Goal: Check status: Check status

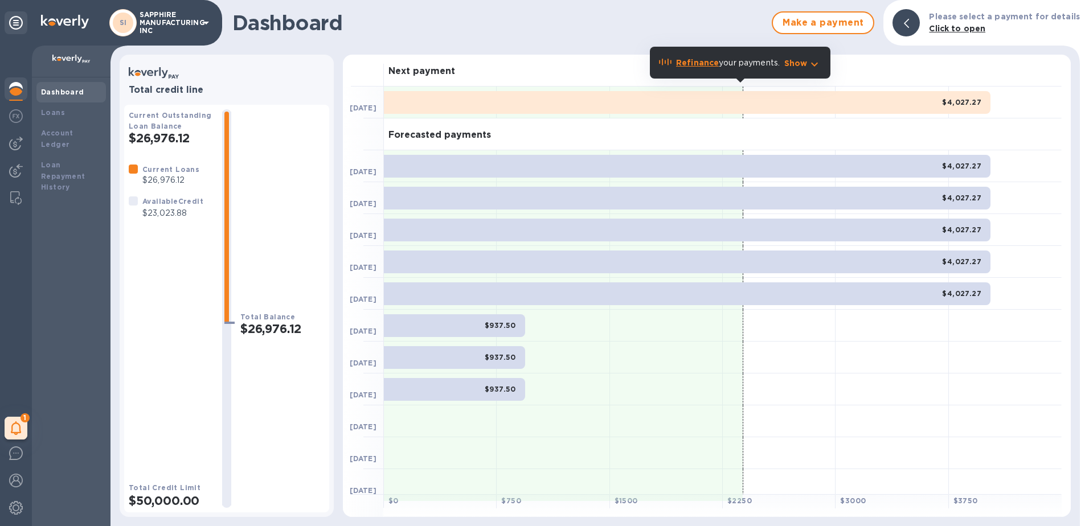
click at [184, 32] on p "SAPPHIRE MANUFACTURING INC" at bounding box center [168, 23] width 57 height 24
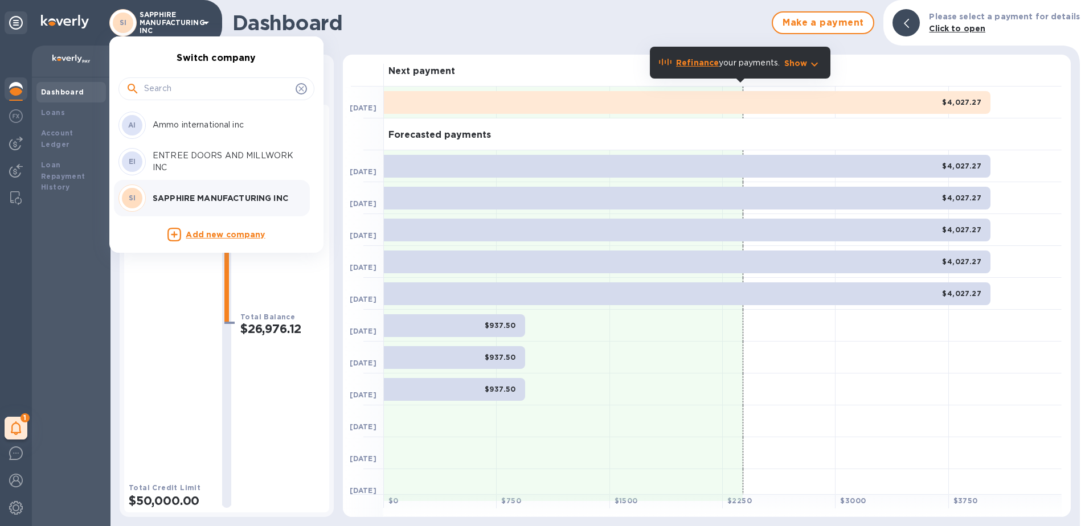
click at [174, 157] on p "ENTREE DOORS AND MILLWORK INC" at bounding box center [225, 162] width 144 height 24
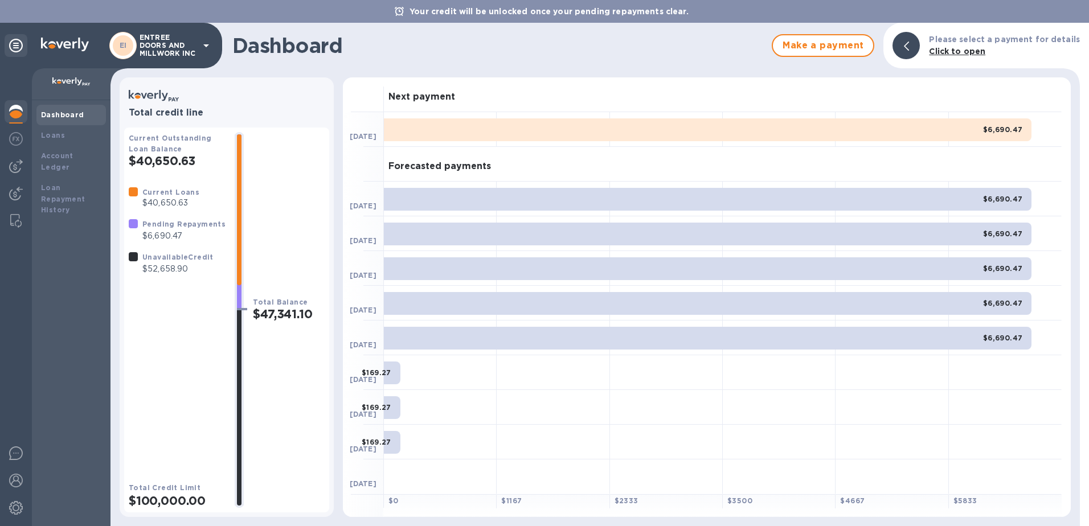
click at [168, 26] on div "EI ENTREE DOORS AND MILLWORK INC" at bounding box center [111, 46] width 222 height 46
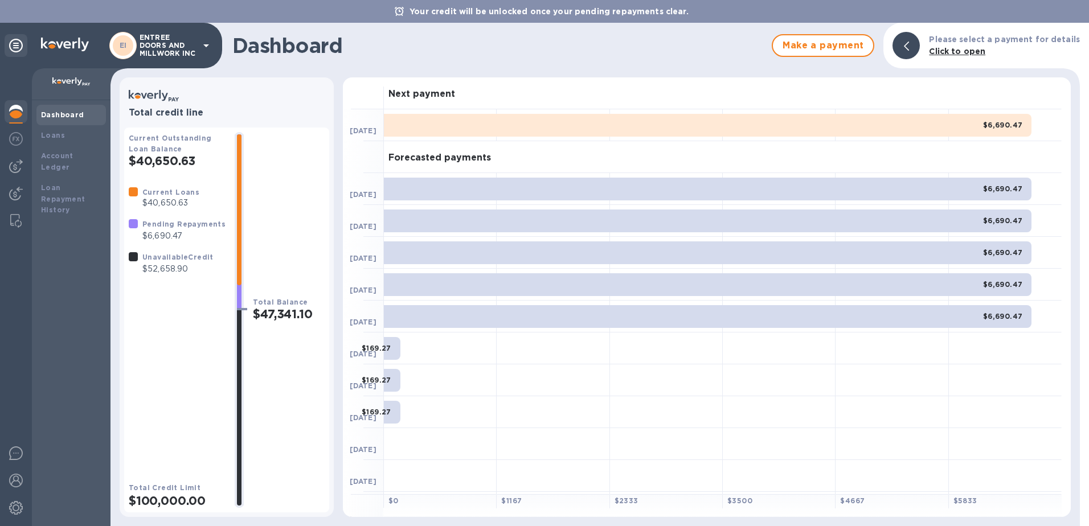
click at [174, 51] on p "ENTREE DOORS AND MILLWORK INC" at bounding box center [168, 46] width 57 height 24
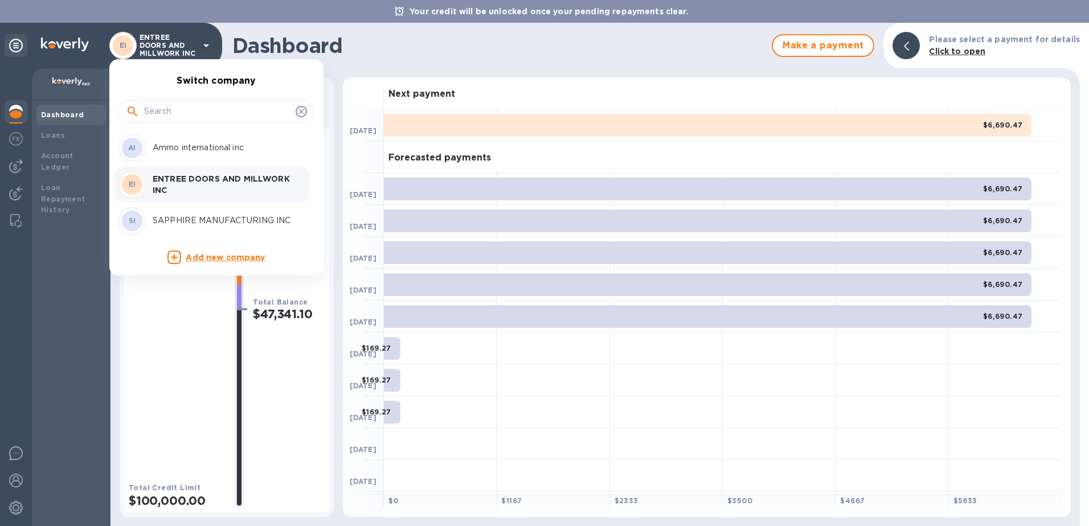
click at [170, 149] on p "Ammo international inc" at bounding box center [225, 148] width 144 height 12
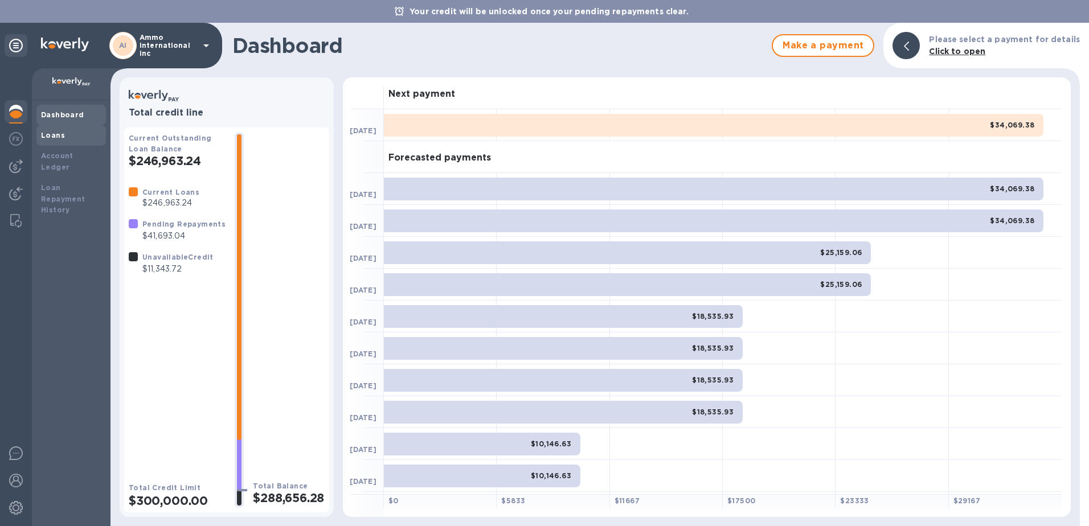
click at [48, 134] on b "Loans" at bounding box center [53, 135] width 24 height 9
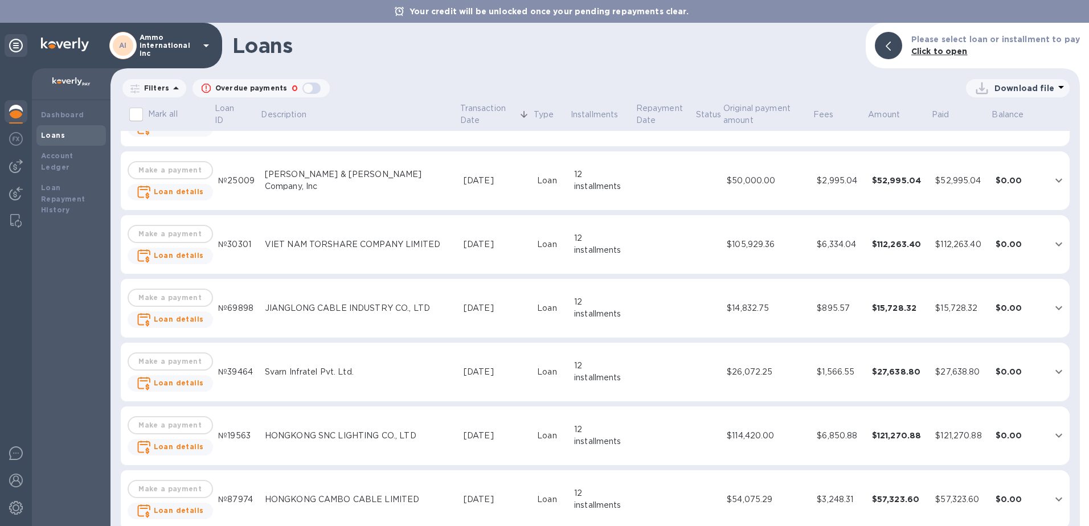
scroll to position [627, 0]
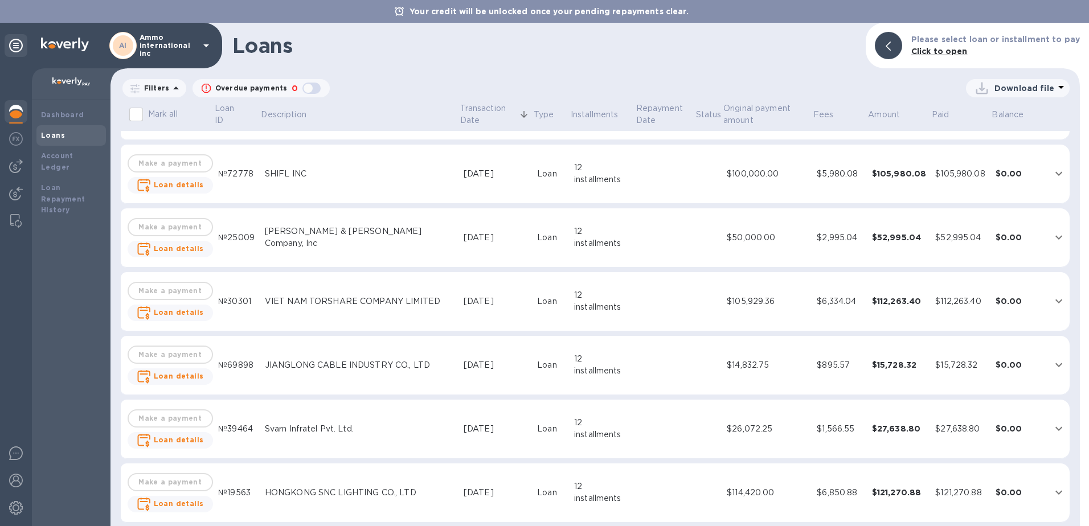
click at [291, 304] on div "VIET NAM TORSHARE COMPANY LIMITED" at bounding box center [360, 302] width 190 height 12
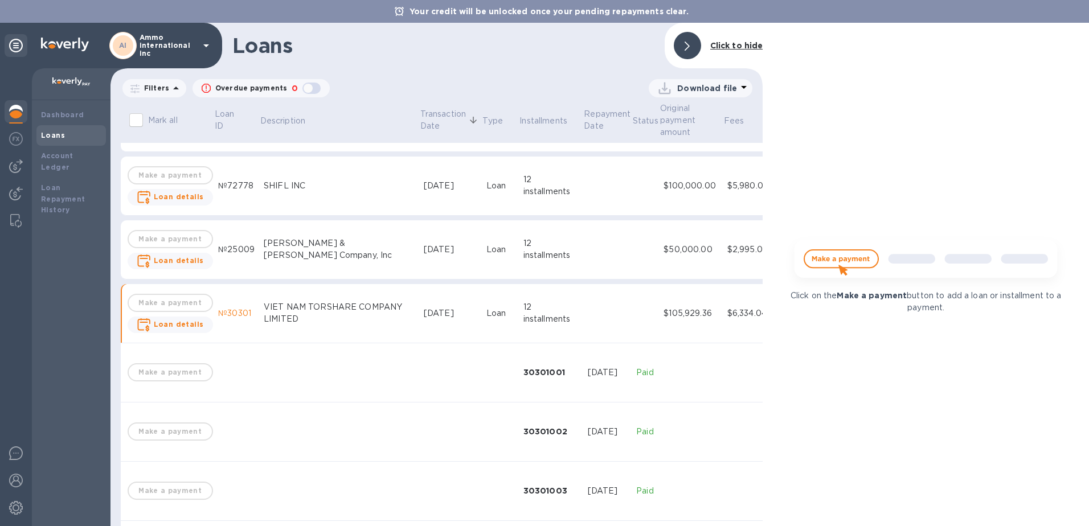
scroll to position [639, 0]
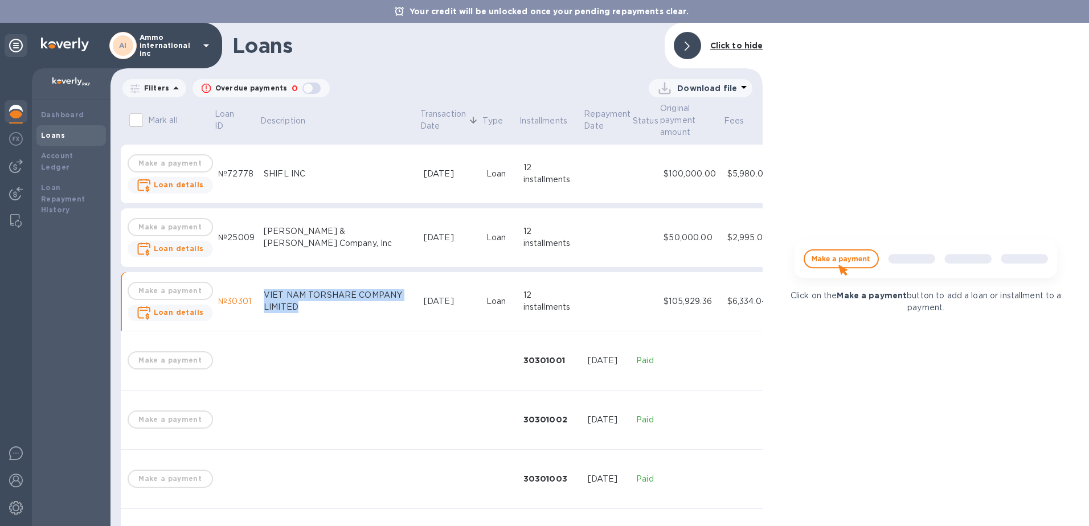
drag, startPoint x: 249, startPoint y: 296, endPoint x: 338, endPoint y: 313, distance: 91.2
click at [338, 313] on tr "Make a payment Loan details №30301 VIET NAM TORSHARE COMPANY LIMITED Apr 9, 202…" at bounding box center [550, 301] width 859 height 59
